Goal: Task Accomplishment & Management: Complete application form

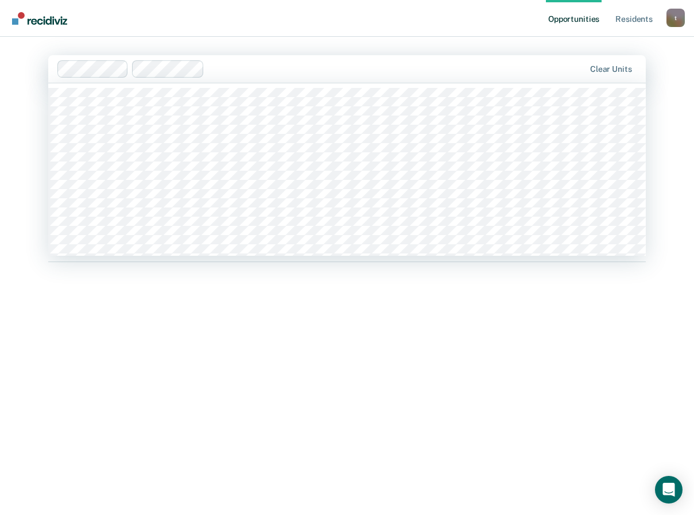
click at [231, 69] on div at bounding box center [397, 68] width 376 height 13
type input "wb"
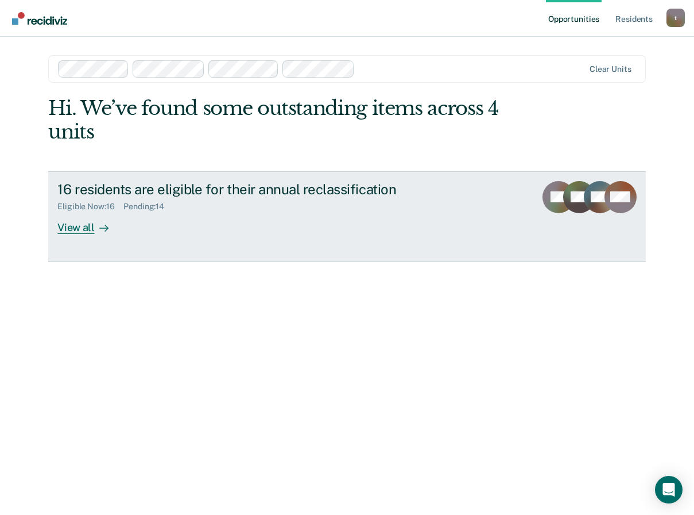
click at [72, 229] on div "View all" at bounding box center [89, 222] width 64 height 22
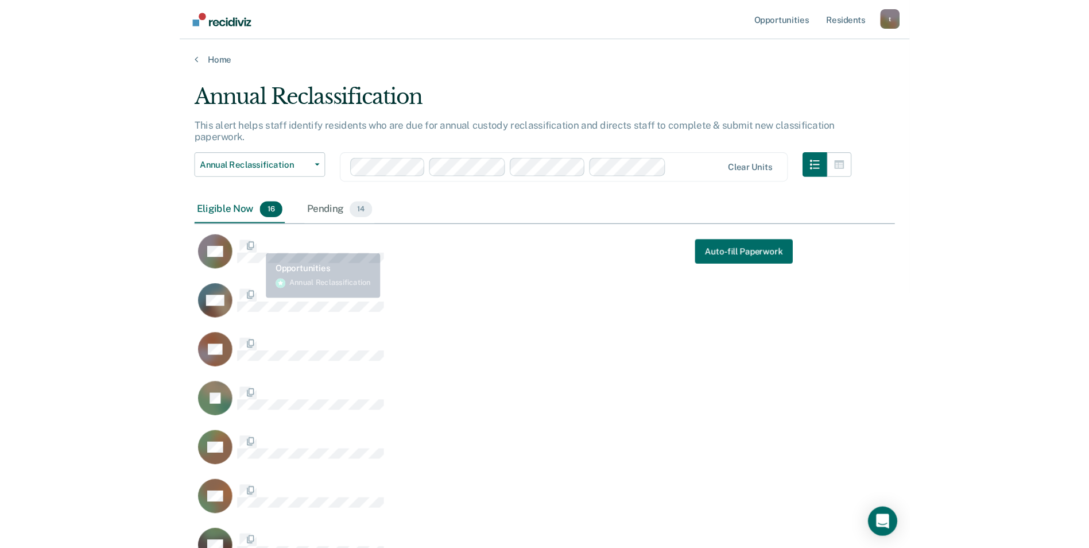
scroll to position [863, 649]
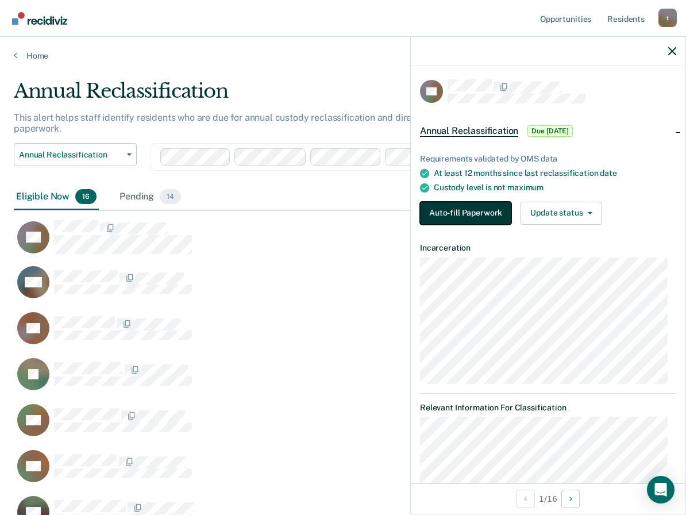
click at [453, 211] on button "Auto-fill Paperwork" at bounding box center [465, 213] width 91 height 23
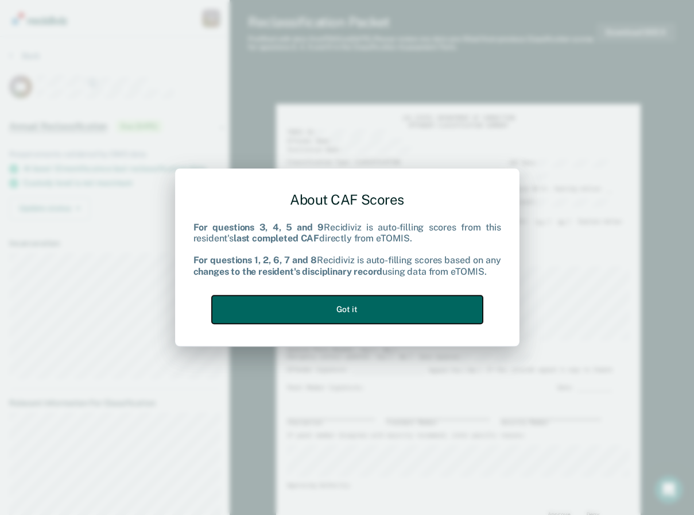
click at [366, 308] on button "Got it" at bounding box center [347, 309] width 271 height 28
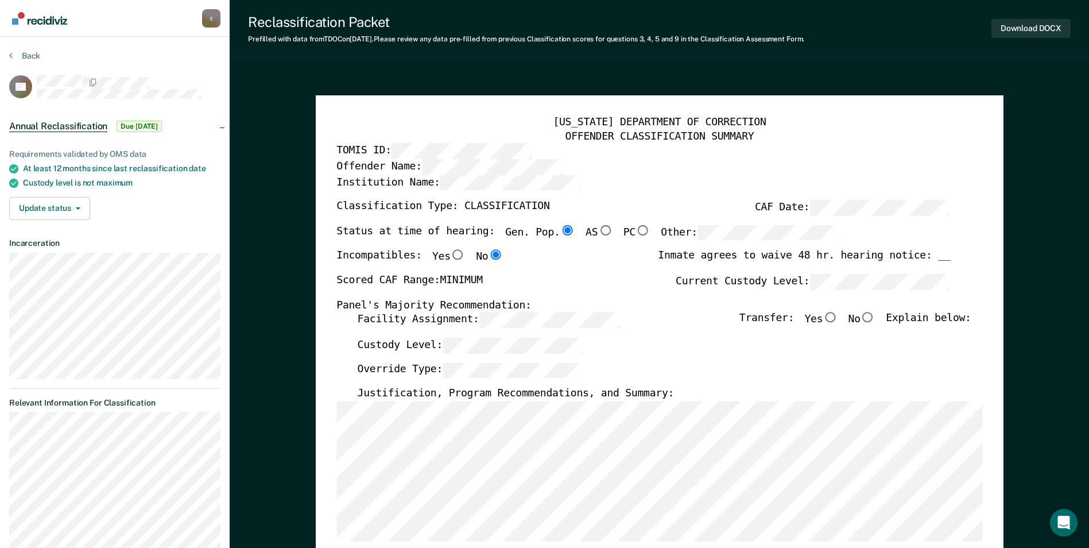
click at [694, 319] on input "No" at bounding box center [868, 317] width 15 height 10
type textarea "x"
radio input "true"
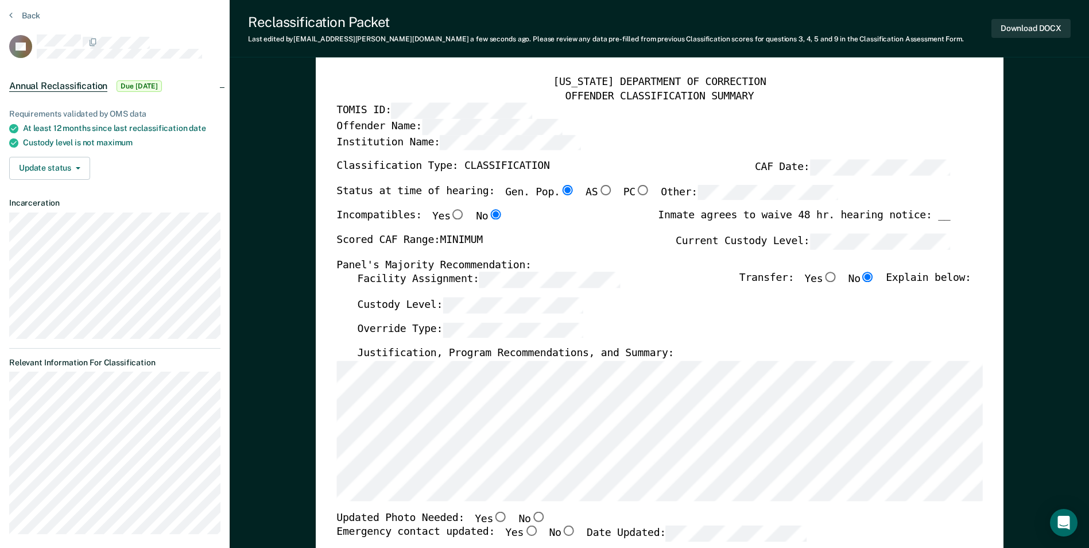
scroll to position [57, 0]
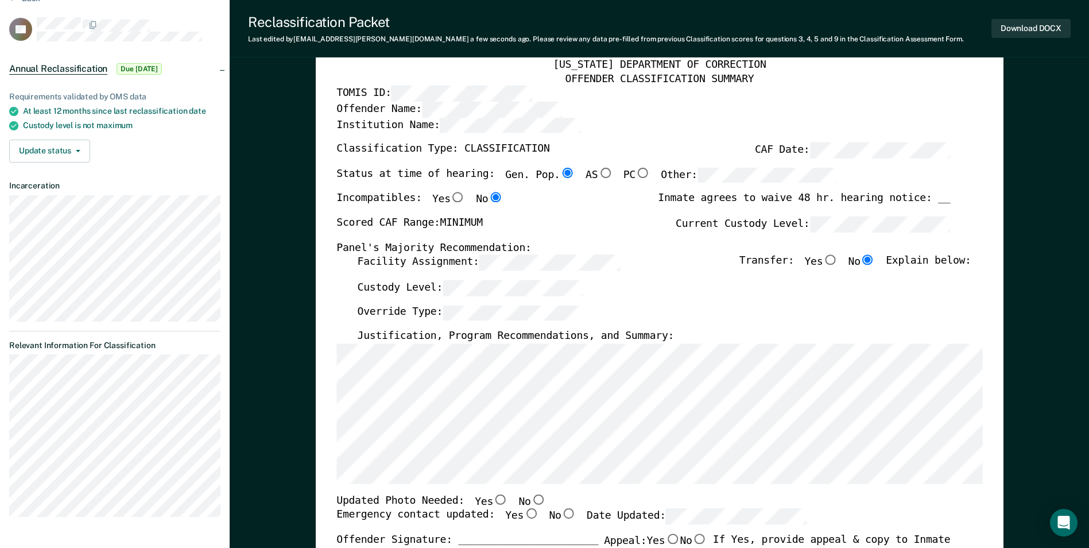
drag, startPoint x: 268, startPoint y: 144, endPoint x: 261, endPoint y: 144, distance: 6.3
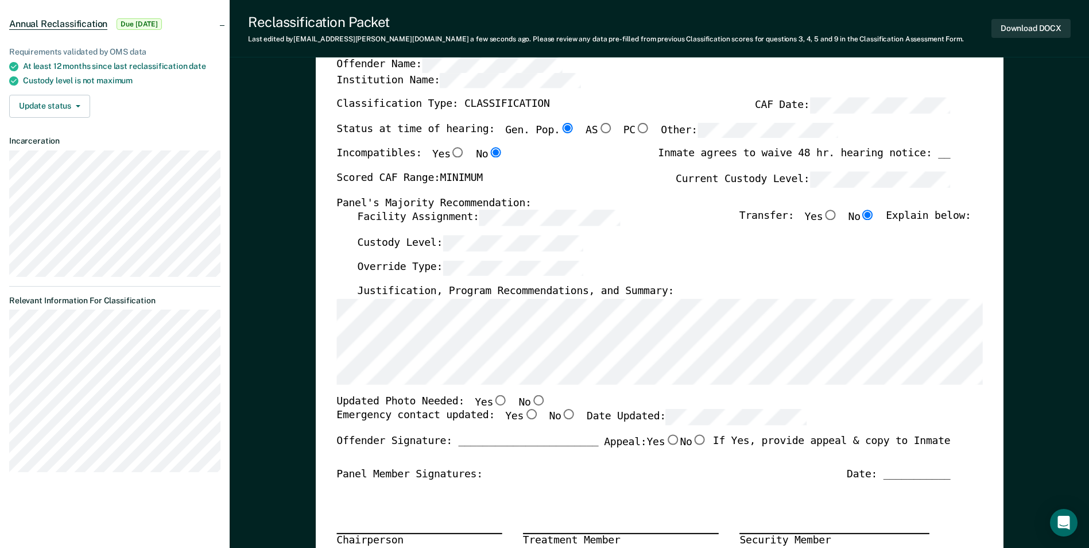
scroll to position [115, 0]
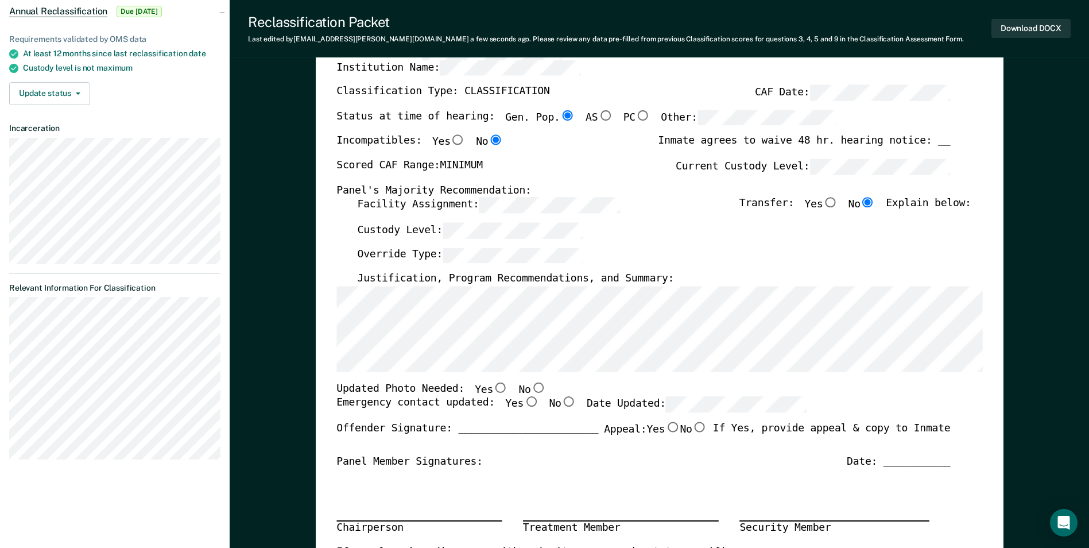
click at [531, 386] on input "No" at bounding box center [538, 387] width 15 height 10
type textarea "x"
radio input "true"
click at [524, 403] on input "Yes" at bounding box center [531, 402] width 15 height 10
type textarea "x"
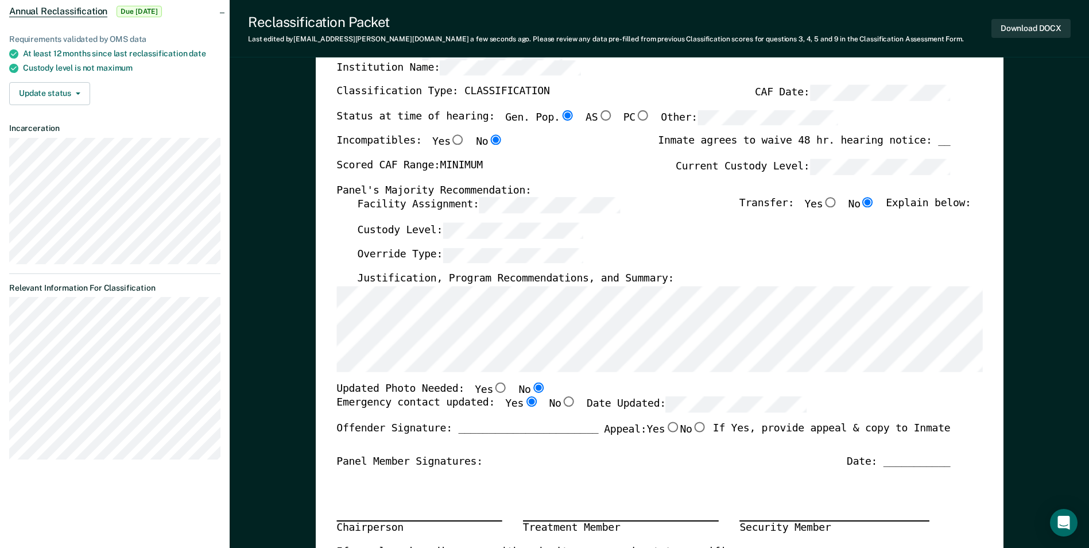
radio input "true"
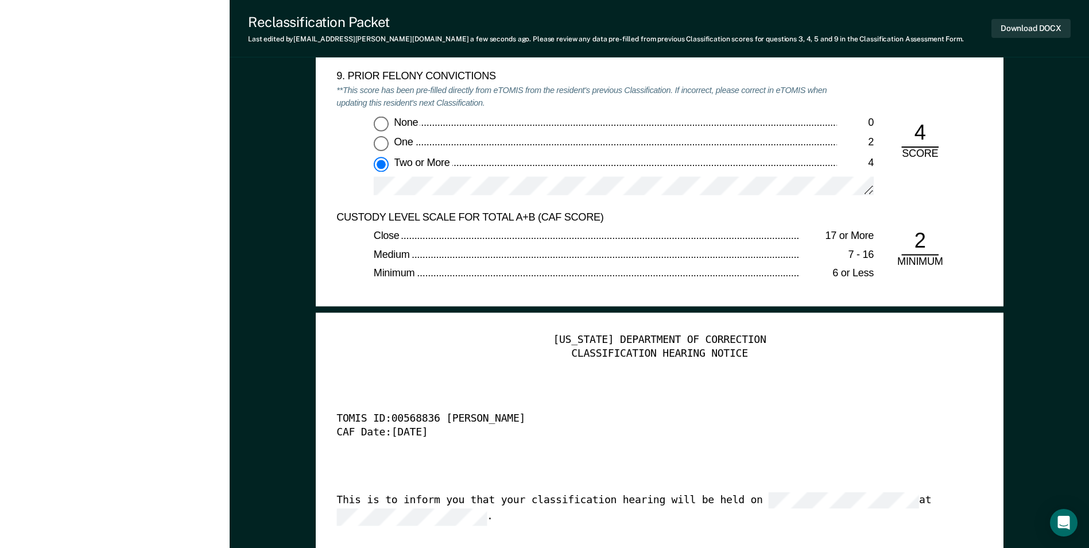
scroll to position [2699, 0]
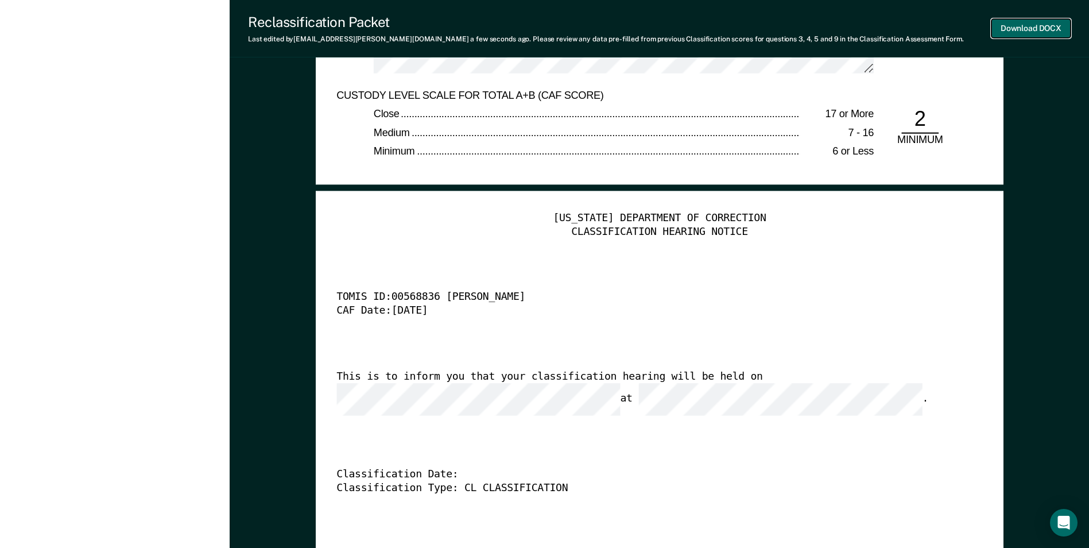
click at [694, 27] on button "Download DOCX" at bounding box center [1031, 28] width 79 height 19
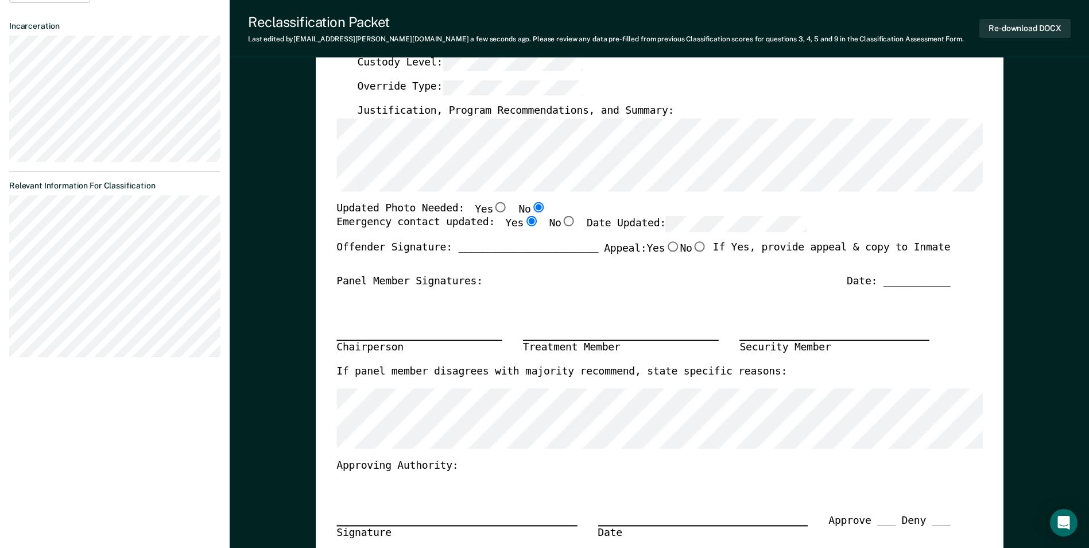
scroll to position [287, 0]
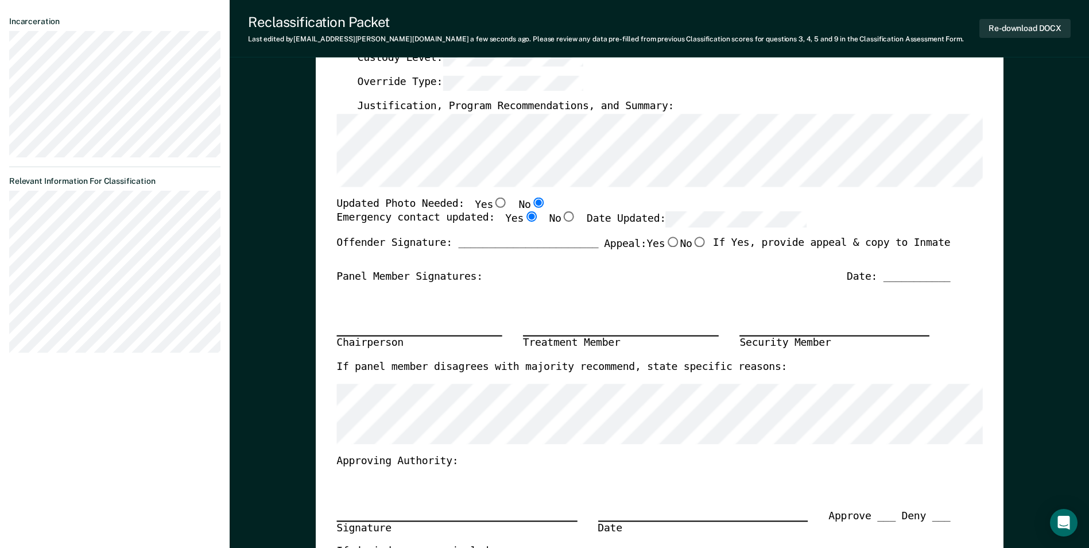
type textarea "x"
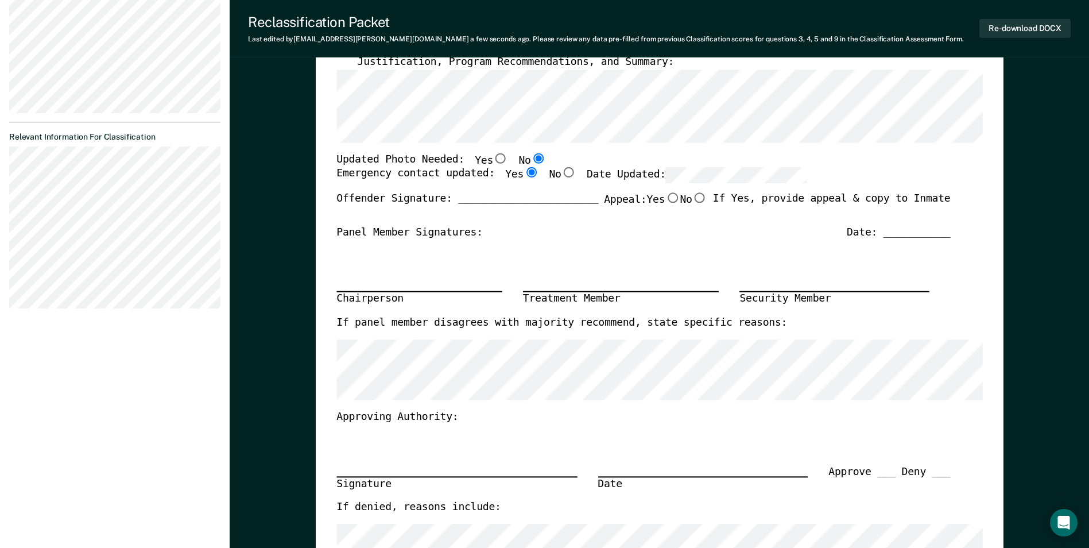
scroll to position [345, 0]
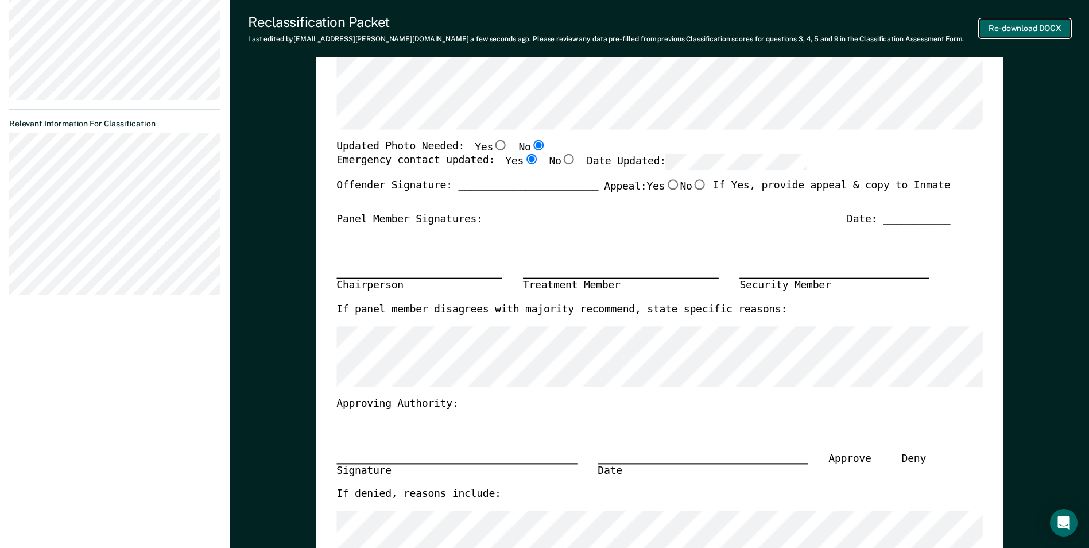
click at [694, 31] on button "Re-download DOCX" at bounding box center [1025, 28] width 91 height 19
